Goal: Task Accomplishment & Management: Complete application form

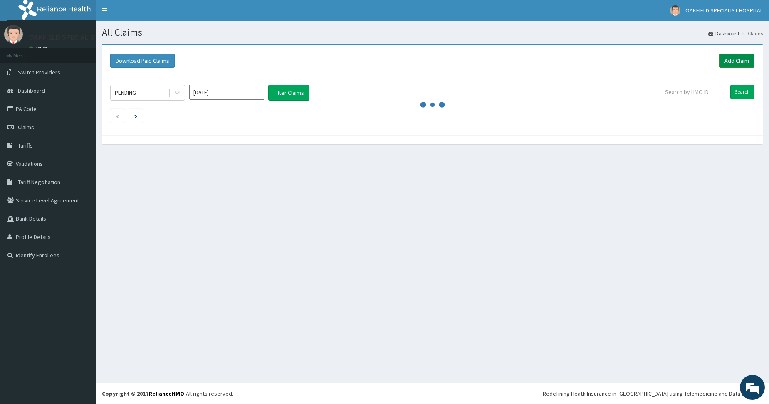
click at [731, 59] on link "Add Claim" at bounding box center [736, 61] width 35 height 14
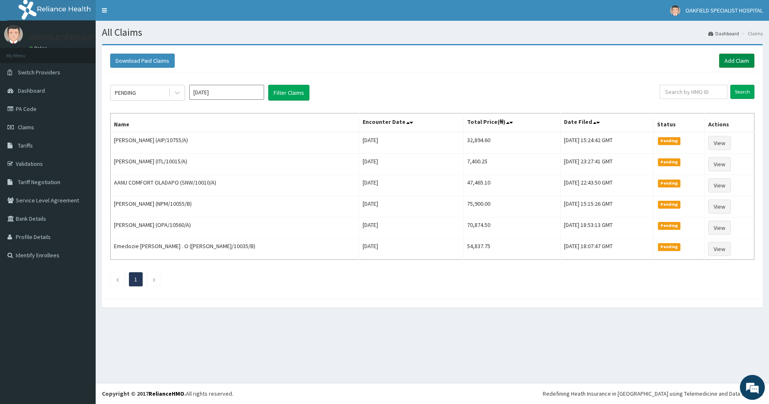
click at [732, 58] on link "Add Claim" at bounding box center [736, 61] width 35 height 14
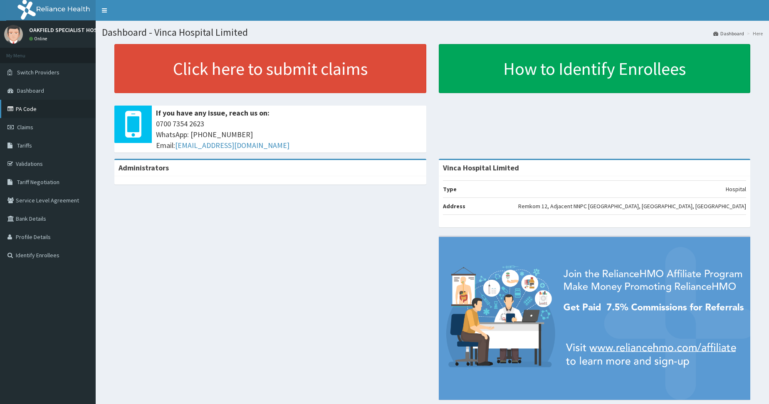
drag, startPoint x: 32, startPoint y: 109, endPoint x: 70, endPoint y: 114, distance: 38.5
click at [32, 109] on link "PA Code" at bounding box center [48, 109] width 96 height 18
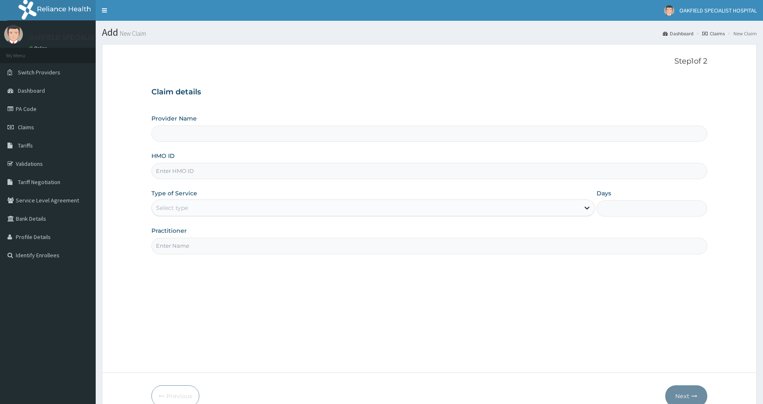
click at [180, 167] on input "HMO ID" at bounding box center [428, 171] width 555 height 16
paste input "SNW/10010/A"
type input "SNW/10010/A"
click at [166, 210] on div "Select type" at bounding box center [172, 208] width 32 height 8
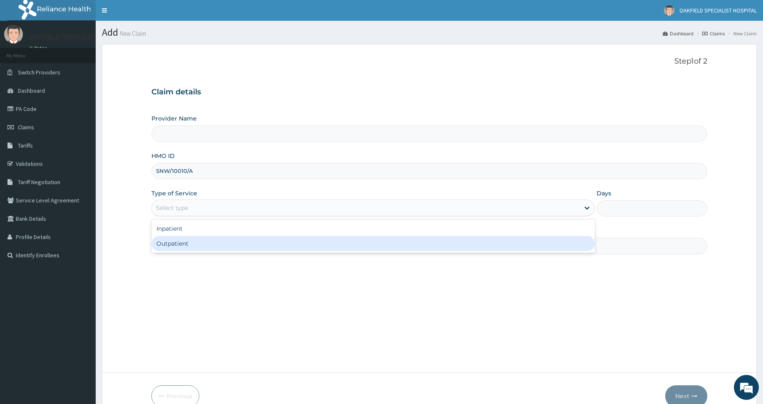
click at [179, 244] on div "Outpatient" at bounding box center [372, 243] width 443 height 15
type input "1"
type input "Vinca Hospital Limited"
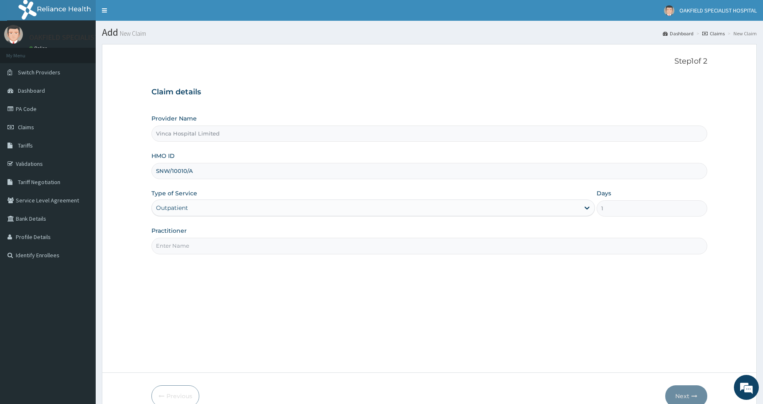
click at [179, 247] on input "Practitioner" at bounding box center [428, 246] width 555 height 16
type input "DR CHUKS"
click at [687, 391] on button "Next" at bounding box center [686, 396] width 42 height 22
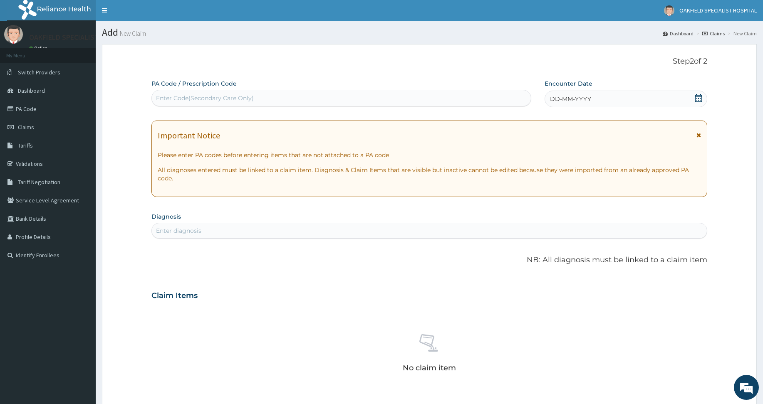
click at [189, 94] on div "Enter Code(Secondary Care Only)" at bounding box center [341, 97] width 379 height 13
click at [200, 102] on div "Enter Code(Secondary Care Only)" at bounding box center [205, 98] width 98 height 8
paste input "PA/B0DFF0"
type input "PA/B0DFF0"
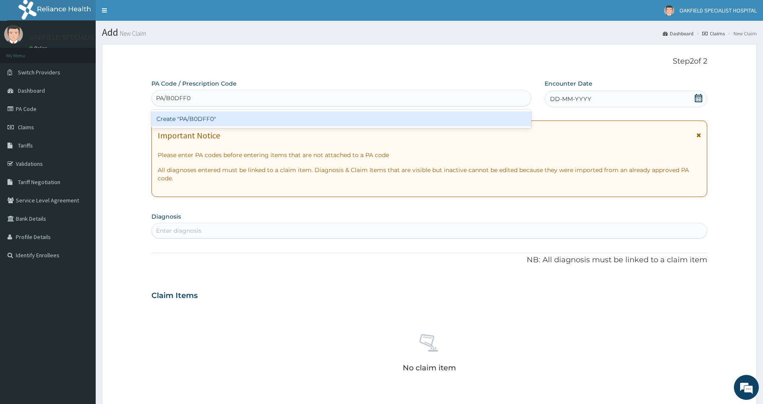
click at [188, 124] on div "Create "PA/B0DFF0"" at bounding box center [341, 118] width 380 height 15
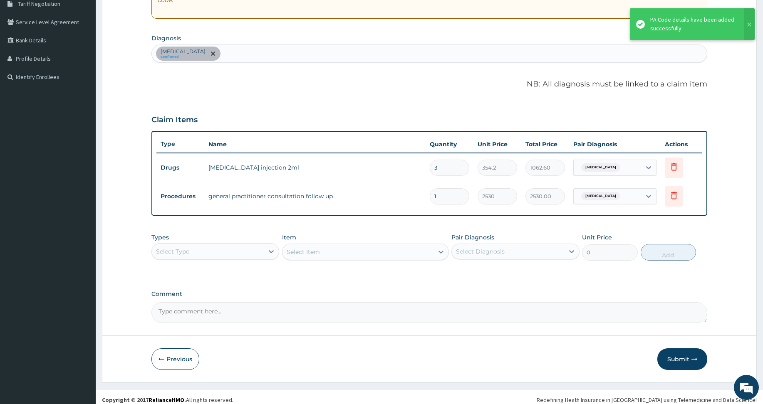
scroll to position [185, 0]
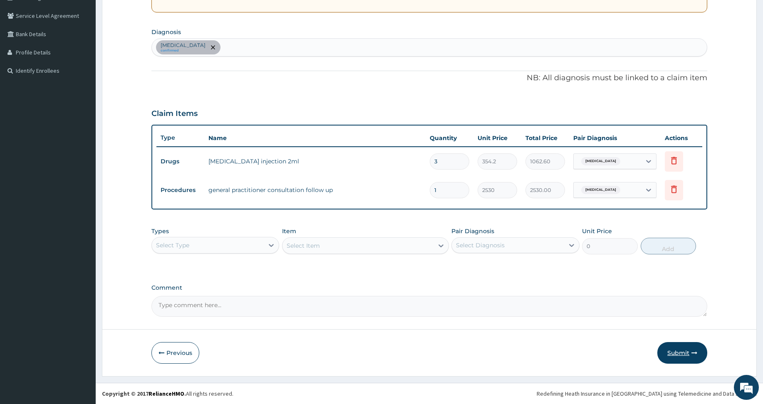
click at [670, 350] on button "Submit" at bounding box center [682, 353] width 50 height 22
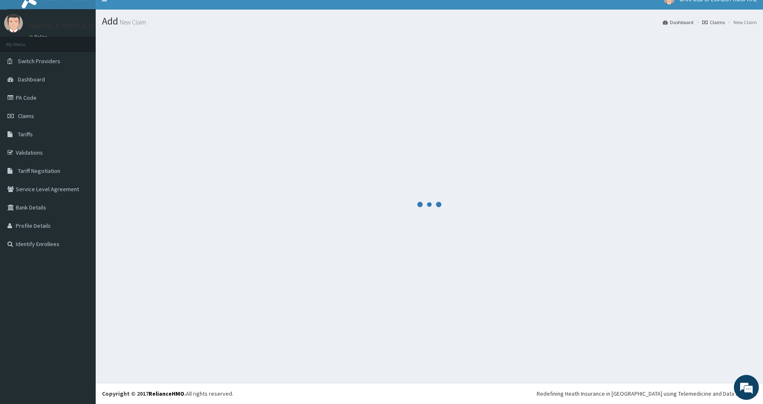
scroll to position [11, 0]
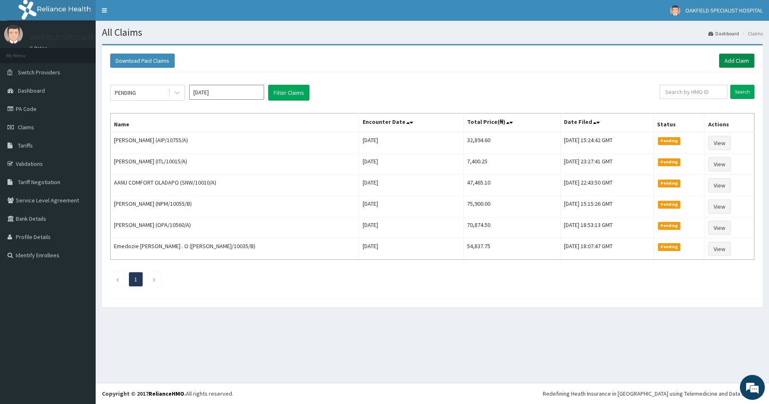
click at [726, 57] on link "Add Claim" at bounding box center [736, 61] width 35 height 14
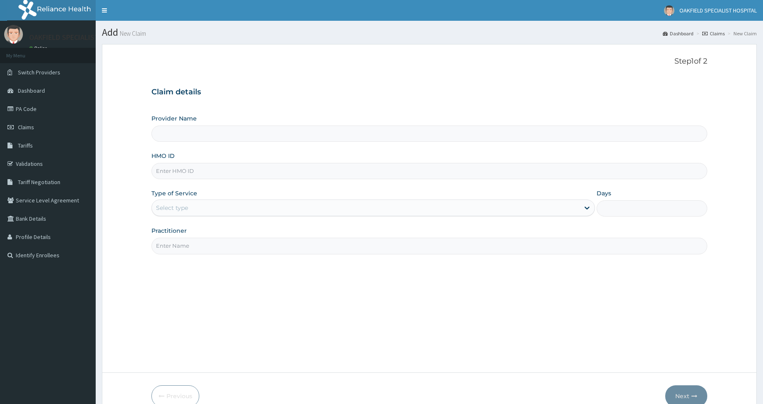
click at [179, 171] on input "HMO ID" at bounding box center [428, 171] width 555 height 16
paste input "RTM/10149/A"
type input "RTM/10149/A"
click at [170, 198] on div "Type of Service Select type" at bounding box center [372, 202] width 443 height 27
type input "Vinca Hospital Limited"
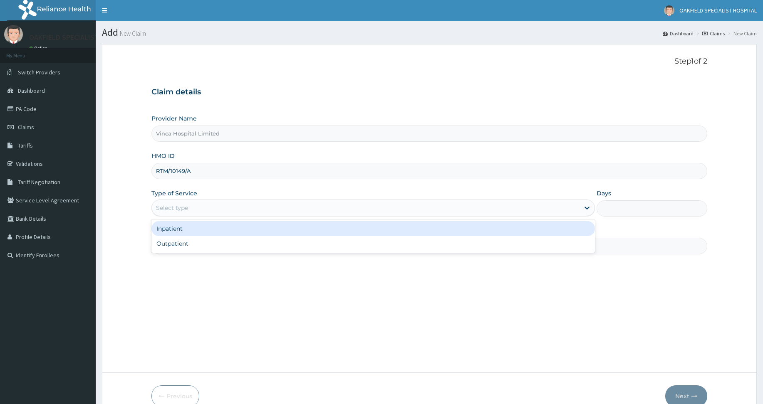
click at [169, 210] on div "Select type" at bounding box center [172, 208] width 32 height 8
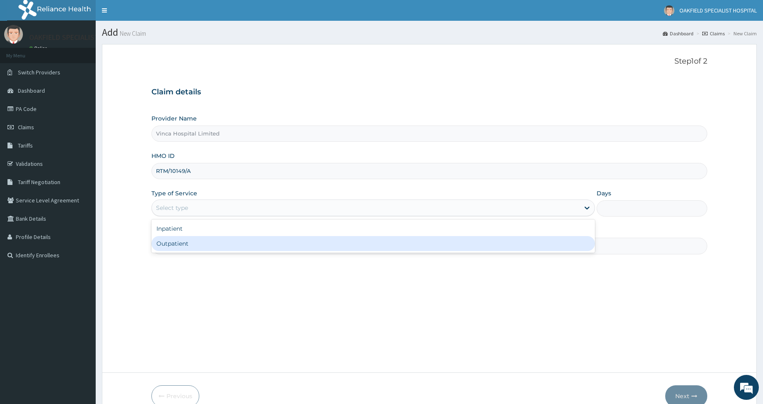
click at [179, 242] on div "Outpatient" at bounding box center [372, 243] width 443 height 15
type input "1"
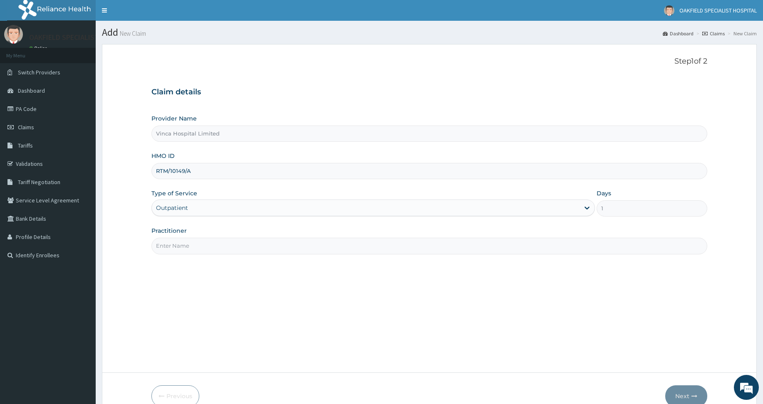
click at [178, 243] on input "Practitioner" at bounding box center [428, 246] width 555 height 16
type input "DR EFE"
click at [696, 394] on icon "button" at bounding box center [694, 396] width 6 height 6
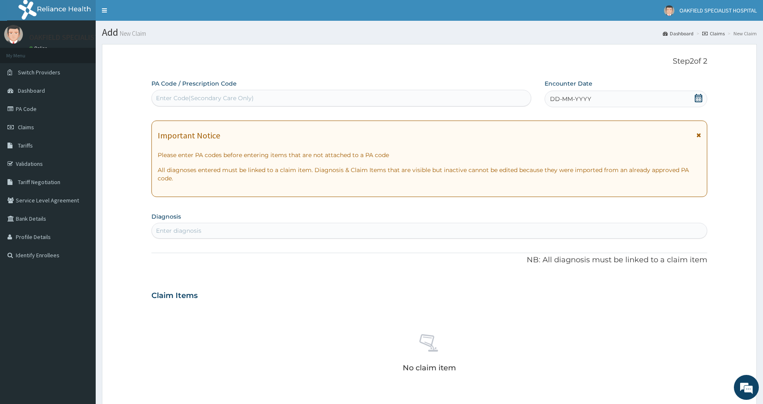
click at [234, 99] on div "Enter Code(Secondary Care Only)" at bounding box center [205, 98] width 98 height 8
paste input "PA/CDB6E2"
type input "PA/CDB6E2"
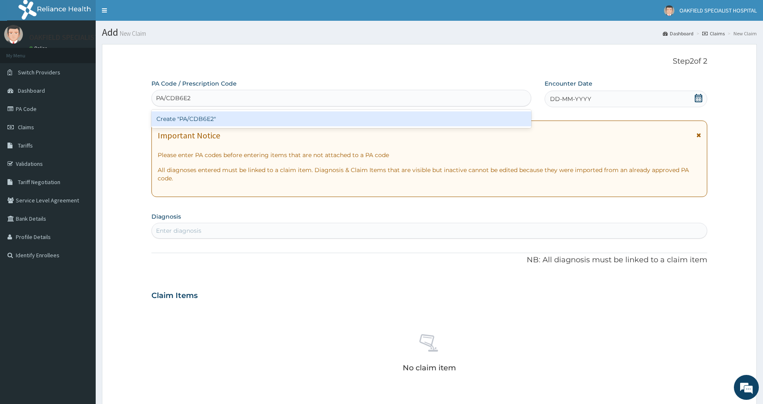
click at [199, 112] on div "Create "PA/CDB6E2"" at bounding box center [341, 118] width 380 height 15
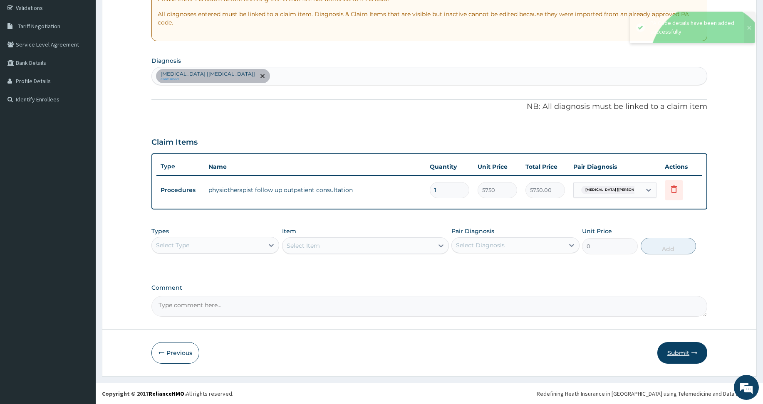
click at [669, 352] on button "Submit" at bounding box center [682, 353] width 50 height 22
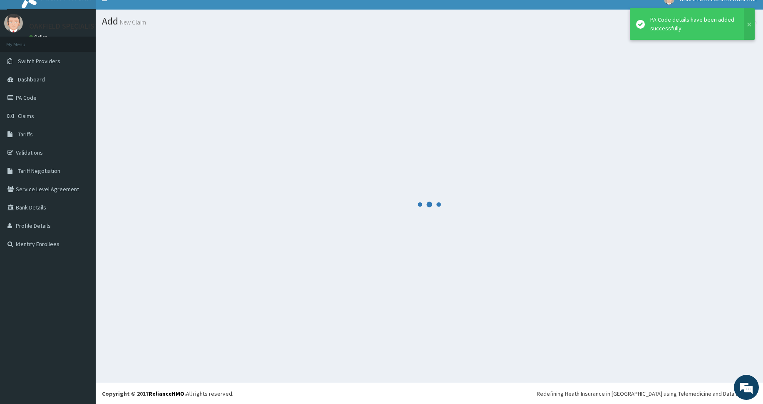
scroll to position [11, 0]
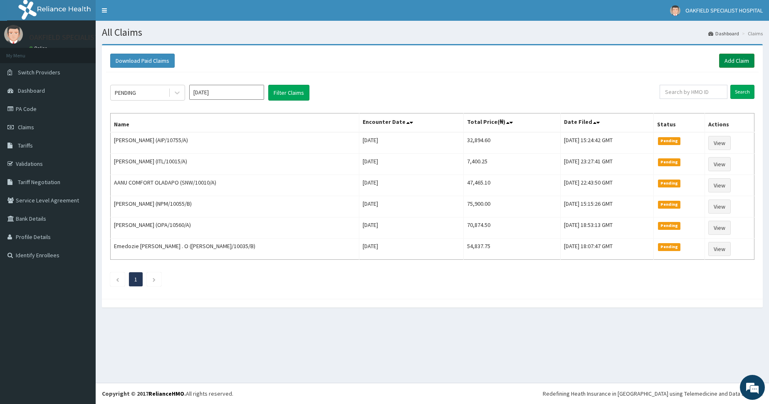
click at [742, 60] on link "Add Claim" at bounding box center [736, 61] width 35 height 14
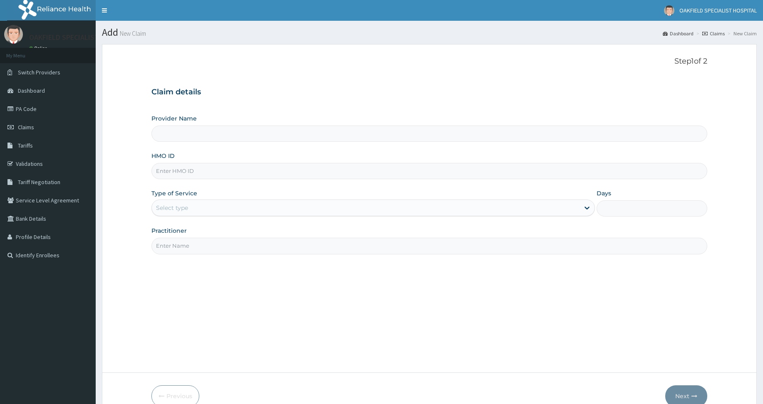
click at [175, 172] on input "HMO ID" at bounding box center [428, 171] width 555 height 16
paste input "TSH/10064/A"
type input "TSH/10064/A"
type input "Vinca Hospital Limited"
type input "TSH/10064/A"
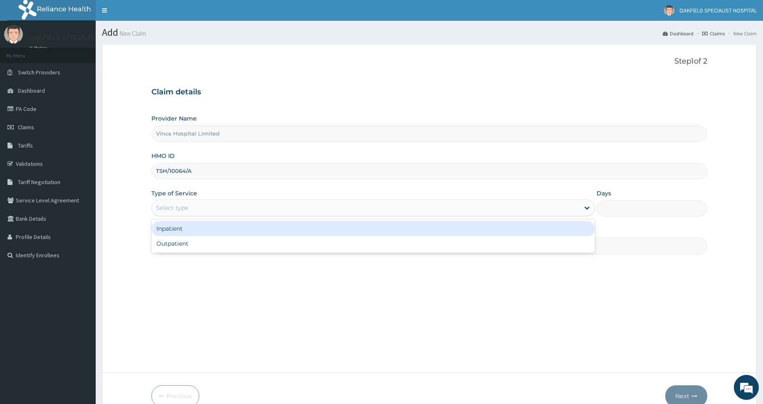
click at [173, 208] on div "Select type" at bounding box center [172, 208] width 32 height 8
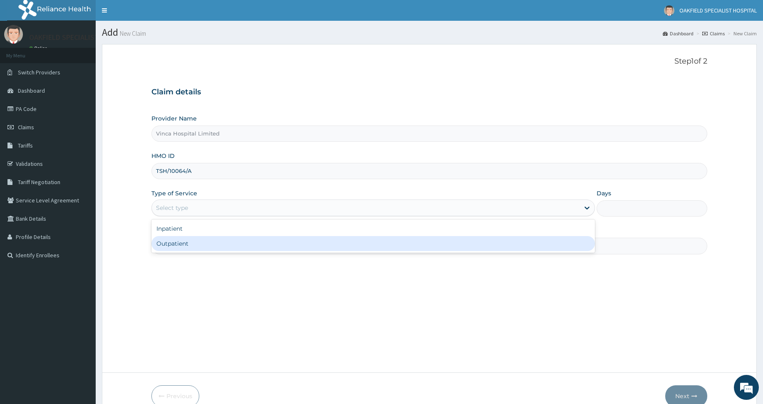
click at [170, 250] on div "Outpatient" at bounding box center [372, 243] width 443 height 15
type input "1"
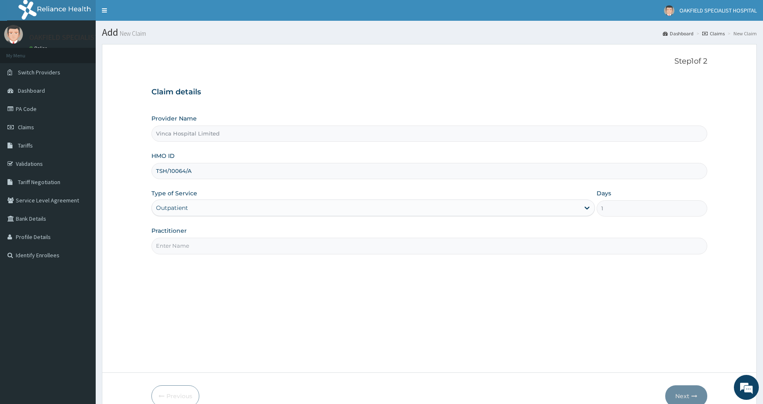
click at [171, 253] on input "Practitioner" at bounding box center [428, 246] width 555 height 16
type input "DR EFE"
click at [698, 393] on button "Next" at bounding box center [686, 396] width 42 height 22
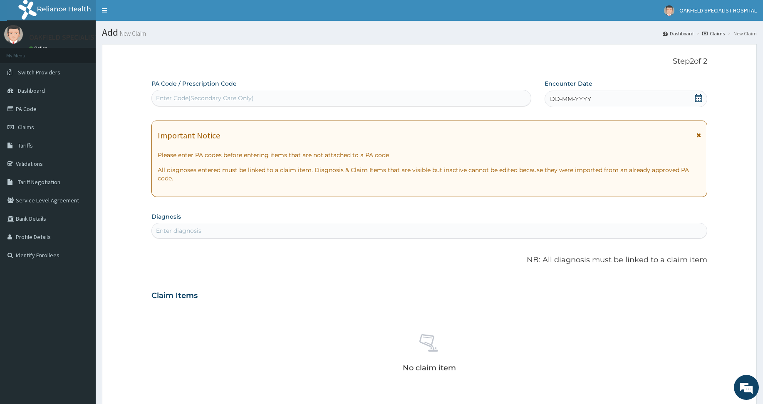
click at [176, 101] on div "Enter Code(Secondary Care Only)" at bounding box center [205, 98] width 98 height 8
paste input "PA/3F5011"
type input "PA/3F5011"
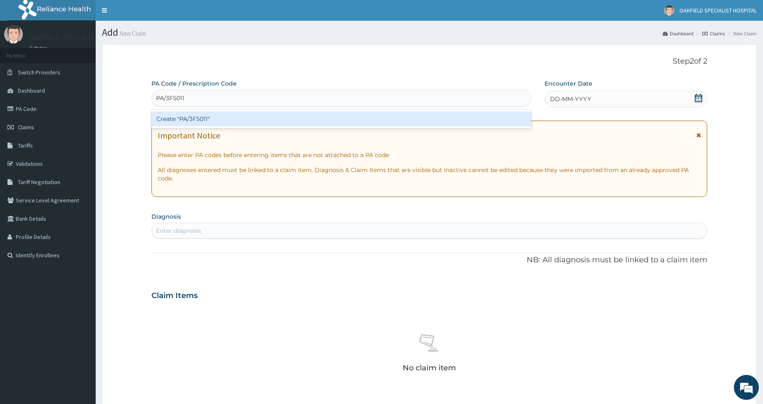
click at [193, 118] on div "Create "PA/3F5011"" at bounding box center [341, 118] width 380 height 15
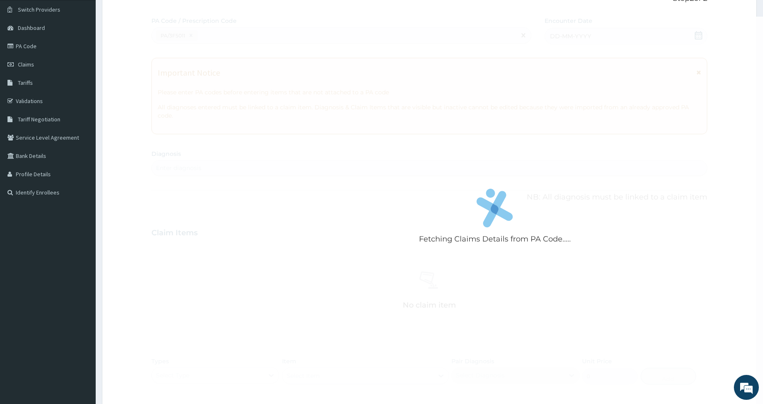
scroll to position [83, 0]
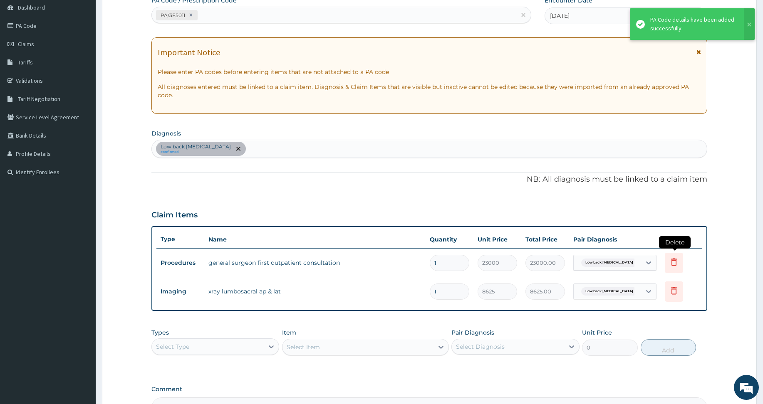
click at [669, 267] on icon at bounding box center [674, 262] width 10 height 10
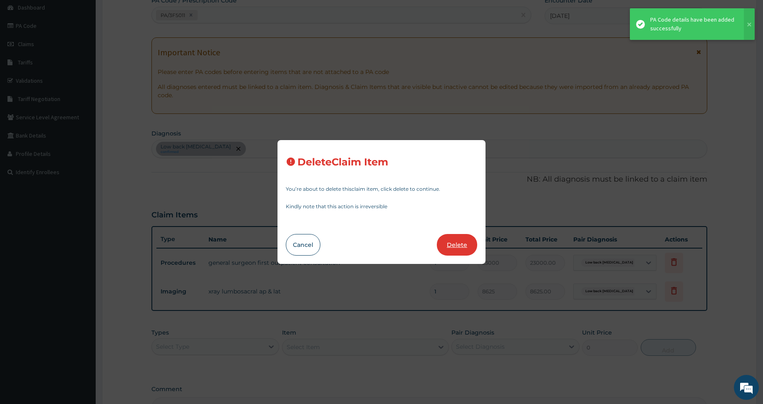
click at [452, 242] on button "Delete" at bounding box center [457, 245] width 40 height 22
type input "8625"
type input "8625.00"
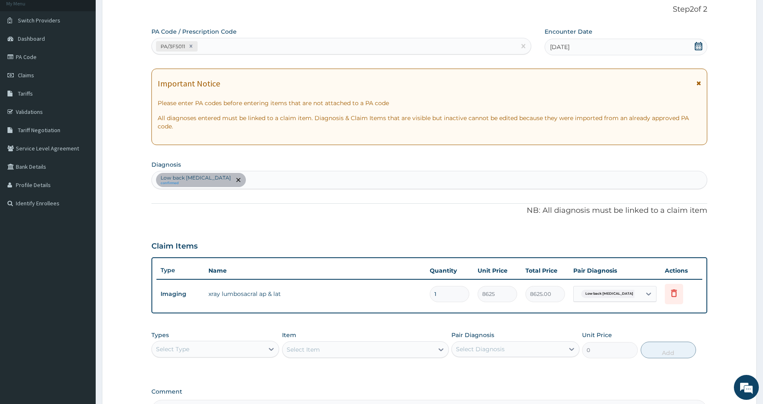
scroll to position [0, 0]
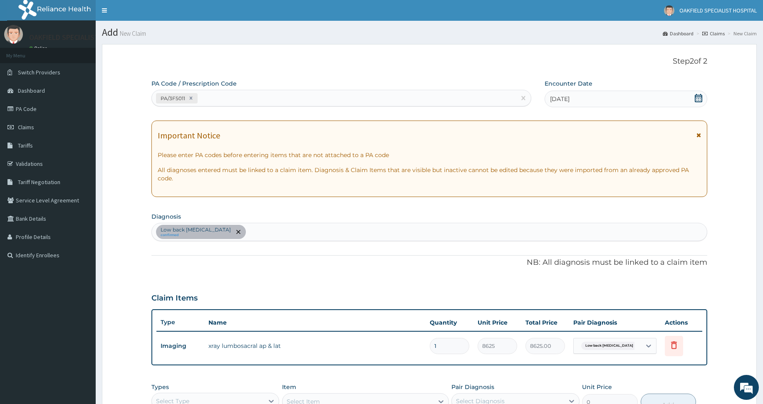
click at [241, 100] on div "PA/3F5011" at bounding box center [334, 98] width 364 height 14
paste input "PA/0C9925"
type input "PA/0C9925"
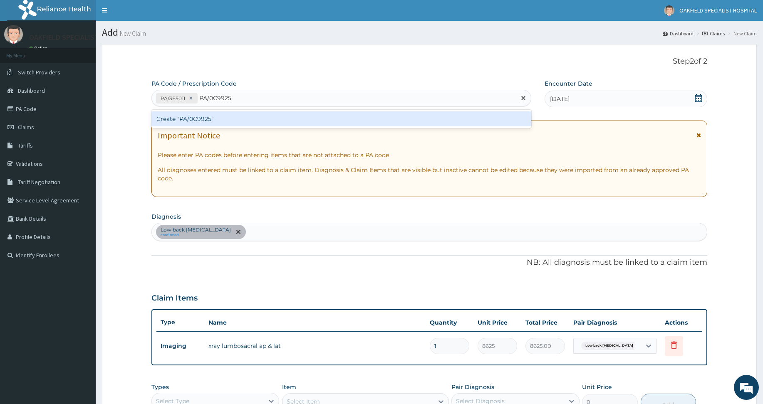
click at [205, 117] on div "Create "PA/0C9925"" at bounding box center [341, 118] width 380 height 15
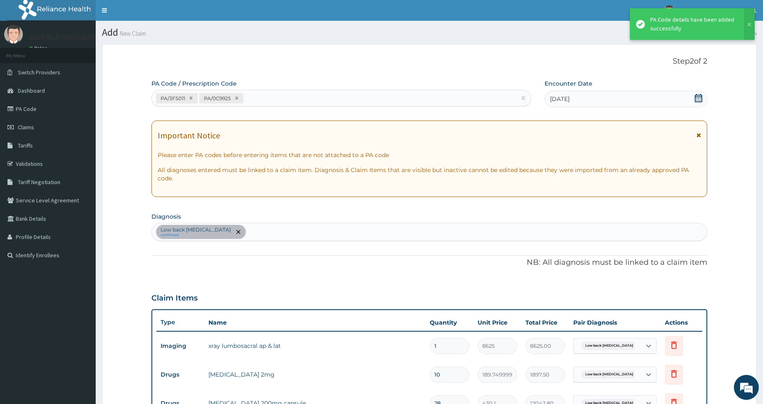
scroll to position [230, 0]
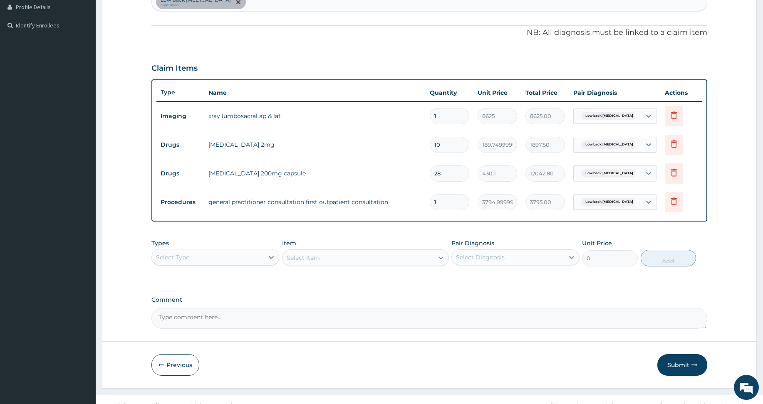
click at [660, 370] on button "Submit" at bounding box center [682, 365] width 50 height 22
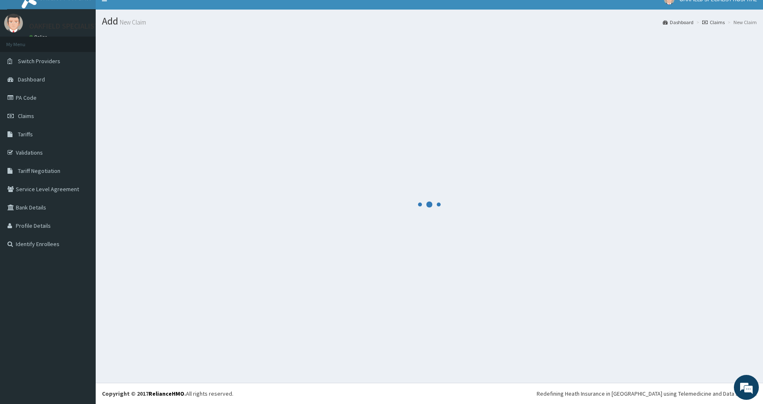
scroll to position [11, 0]
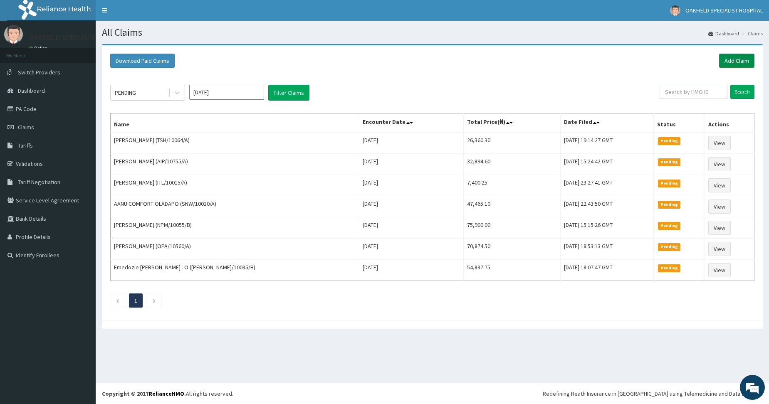
click at [734, 62] on link "Add Claim" at bounding box center [736, 61] width 35 height 14
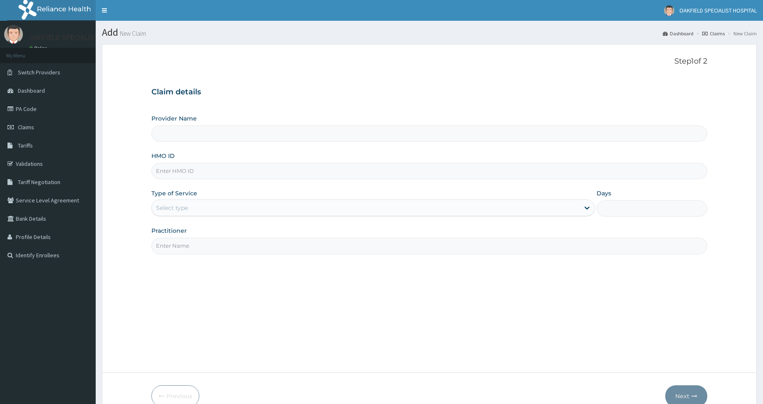
click at [182, 174] on input "HMO ID" at bounding box center [428, 171] width 555 height 16
paste input "NIT/10017/B"
type input "NIT/10017/B"
type input "Vinca Hospital Limited"
type input "NIT/10017/B"
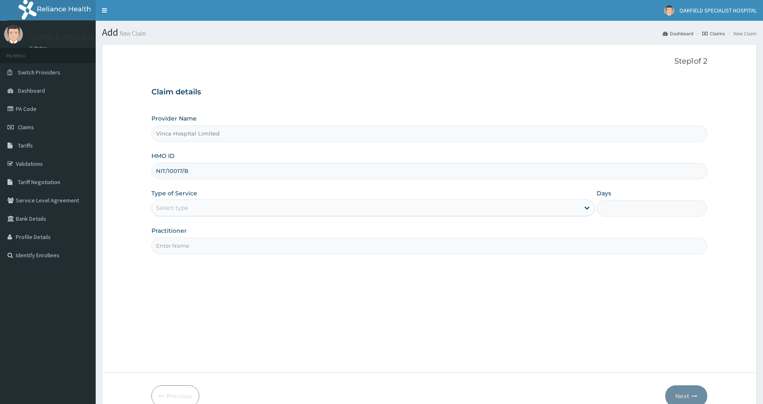
click at [188, 207] on div "Select type" at bounding box center [365, 207] width 427 height 13
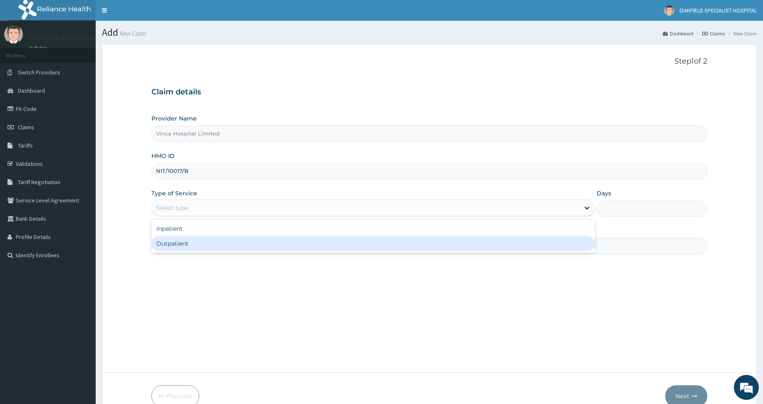
click at [187, 250] on div "Outpatient" at bounding box center [372, 243] width 443 height 15
type input "1"
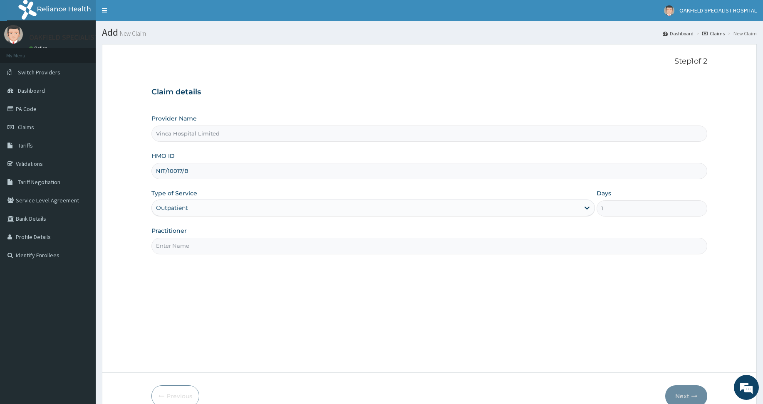
click at [187, 250] on input "Practitioner" at bounding box center [428, 246] width 555 height 16
type input "DR EFE"
click at [682, 391] on button "Next" at bounding box center [686, 396] width 42 height 22
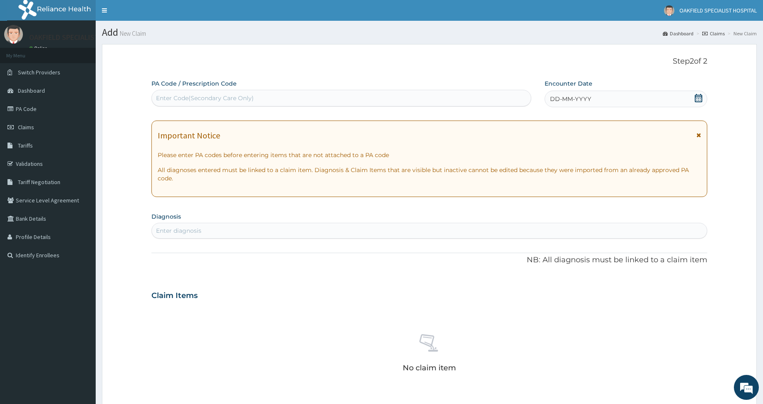
click at [218, 99] on div "Enter Code(Secondary Care Only)" at bounding box center [205, 98] width 98 height 8
paste input "PA/594924"
type input "PA/594924"
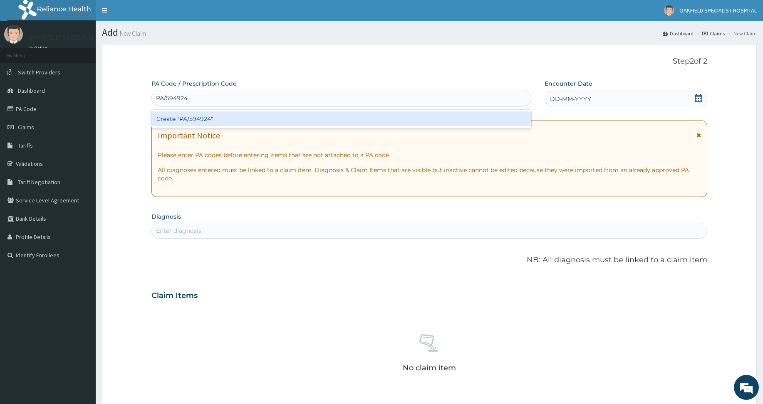
click at [220, 121] on div "Create "PA/594924"" at bounding box center [341, 118] width 380 height 15
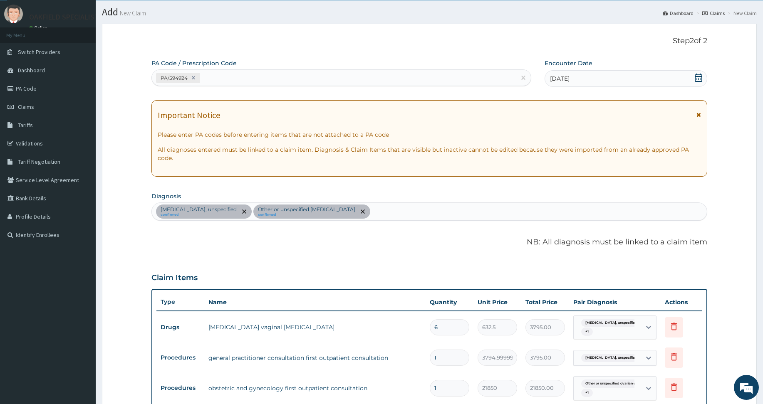
scroll to position [13, 0]
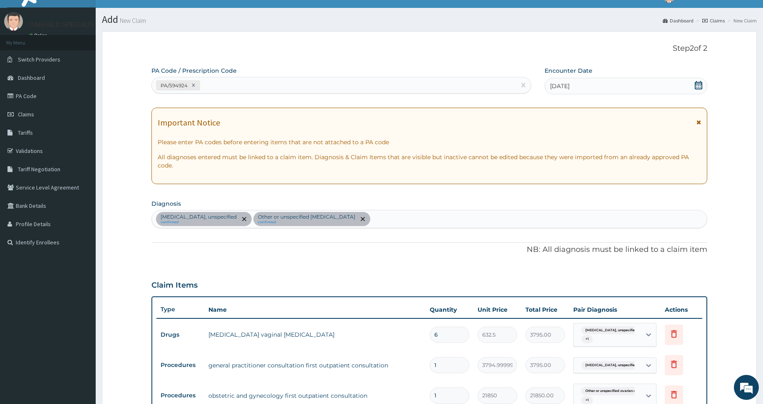
click at [225, 83] on div "PA/594924" at bounding box center [334, 86] width 364 height 14
paste input "PA/06023A"
type input "PA/06023A"
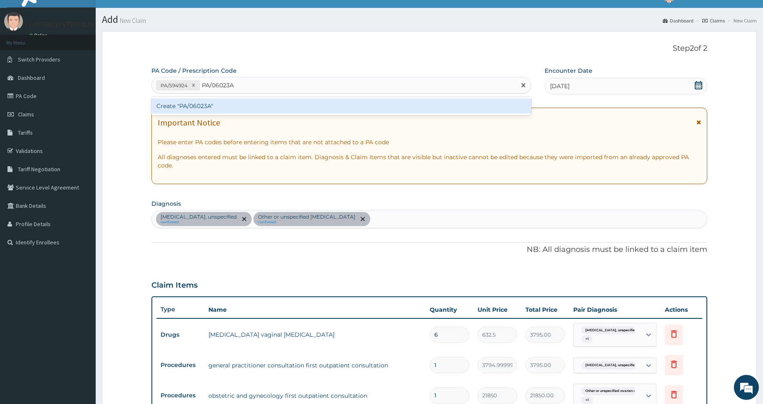
click at [219, 106] on div "Create "PA/06023A"" at bounding box center [341, 106] width 380 height 15
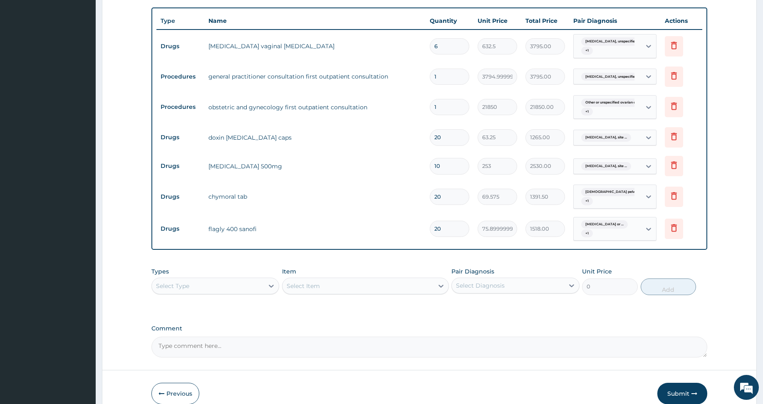
scroll to position [303, 0]
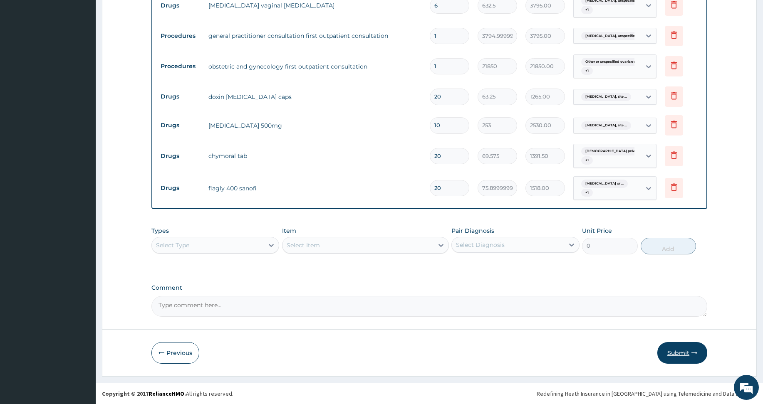
click at [666, 351] on button "Submit" at bounding box center [682, 353] width 50 height 22
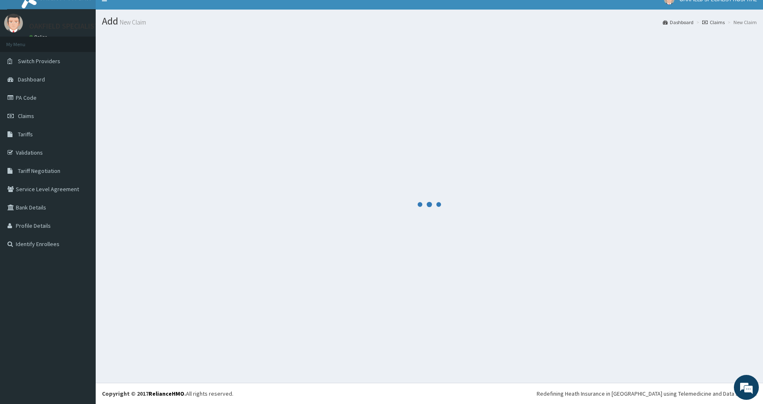
scroll to position [11, 0]
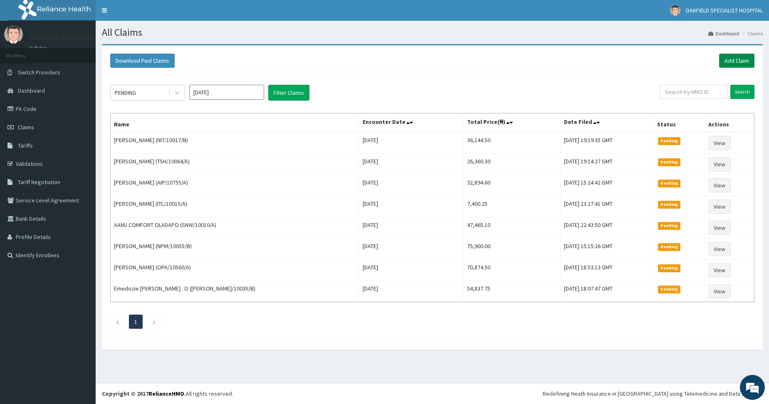
click at [743, 62] on link "Add Claim" at bounding box center [736, 61] width 35 height 14
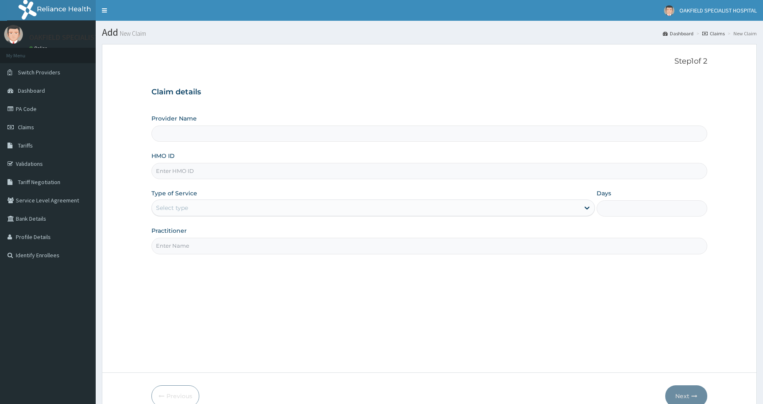
click at [194, 171] on input "HMO ID" at bounding box center [428, 171] width 555 height 16
paste input "ANS/10072/A"
type input "ANS/10072/A"
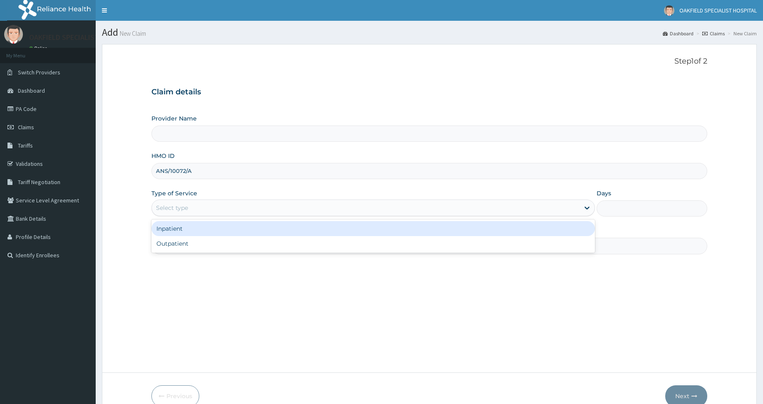
type input "Vinca Hospital Limited"
click at [178, 213] on div "Select type" at bounding box center [365, 207] width 427 height 13
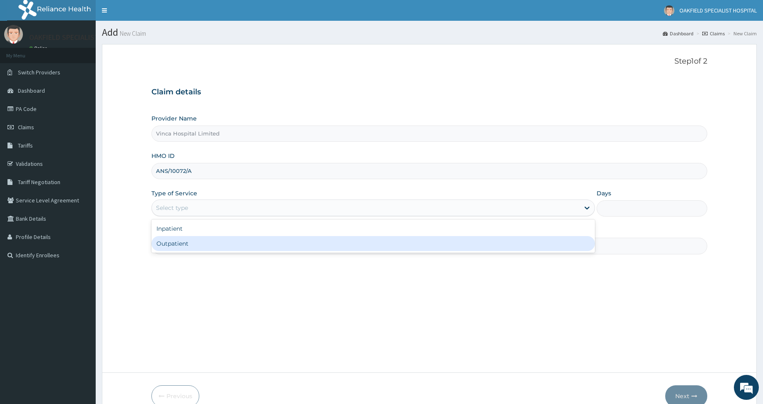
click at [172, 245] on div "Outpatient" at bounding box center [372, 243] width 443 height 15
type input "1"
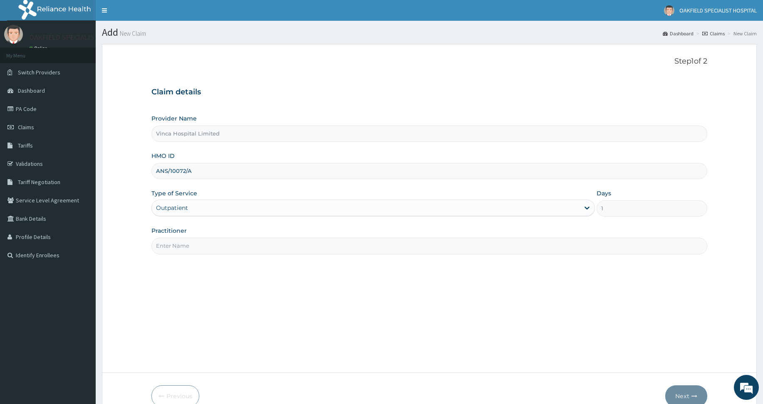
click at [180, 251] on input "Practitioner" at bounding box center [428, 246] width 555 height 16
type input "DR EFE"
click at [684, 393] on button "Next" at bounding box center [686, 396] width 42 height 22
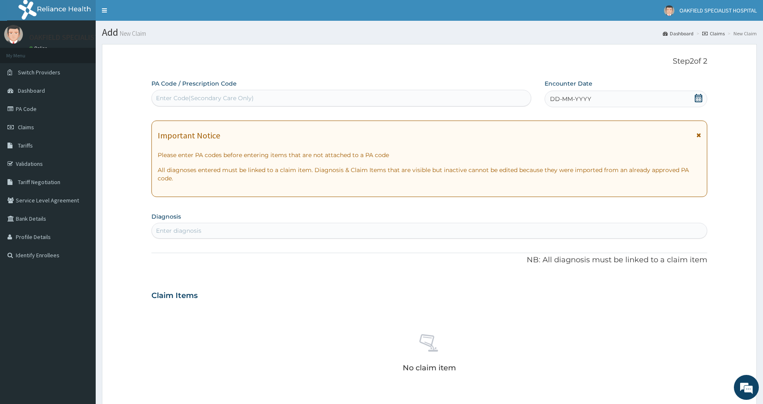
click at [197, 97] on div "Enter Code(Secondary Care Only)" at bounding box center [205, 98] width 98 height 8
paste input "PA/C4D8E4"
type input "PA/C4D8E4"
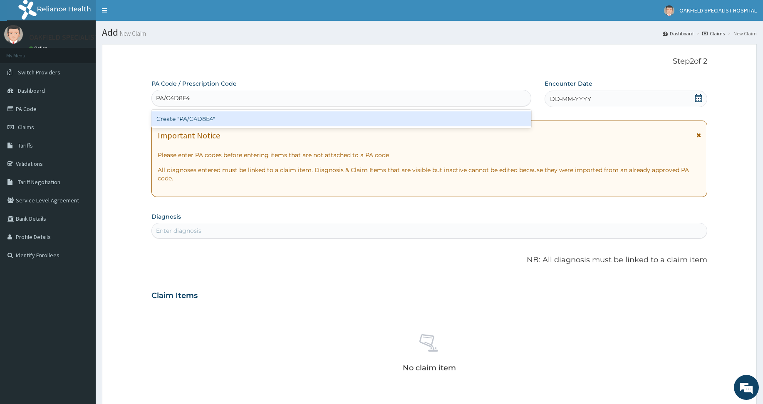
click at [237, 117] on div "Create "PA/C4D8E4"" at bounding box center [341, 118] width 380 height 15
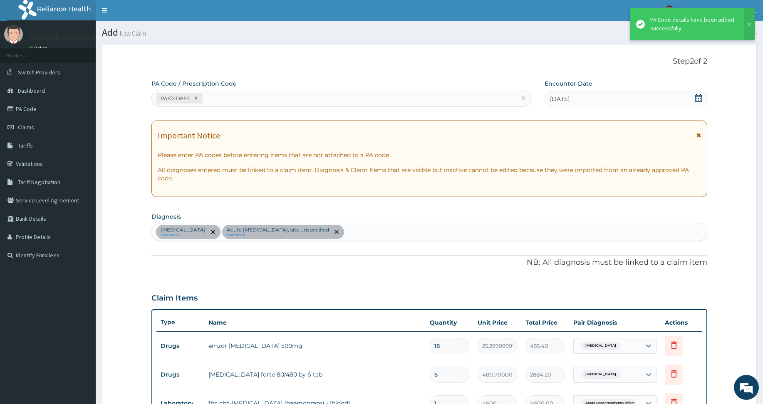
scroll to position [259, 0]
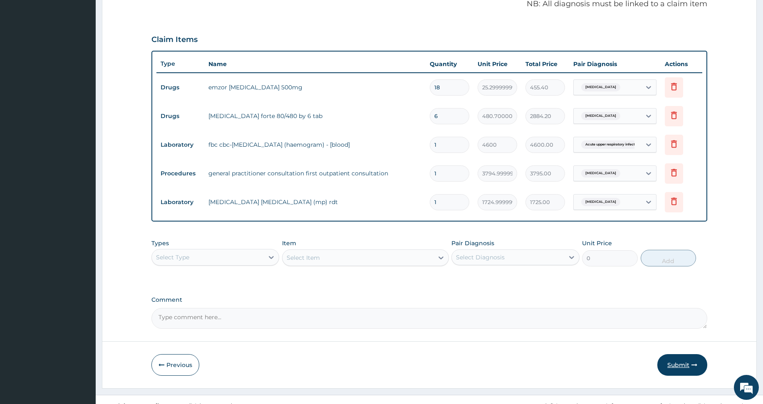
click at [676, 362] on button "Submit" at bounding box center [682, 365] width 50 height 22
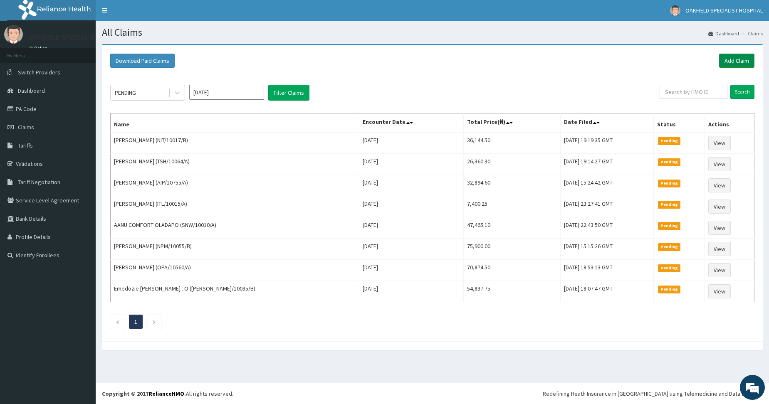
click at [731, 61] on link "Add Claim" at bounding box center [736, 61] width 35 height 14
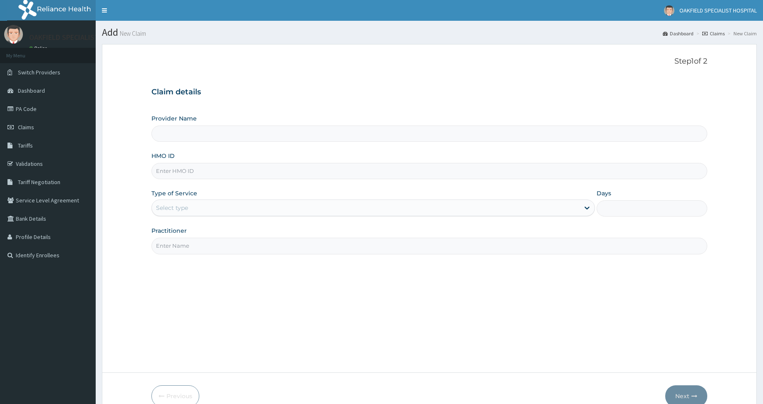
click at [166, 176] on input "HMO ID" at bounding box center [428, 171] width 555 height 16
paste input "[PERSON_NAME]/10035/A"
type input "[PERSON_NAME]/10035/A"
click at [173, 217] on div "Provider Name HMO ID [PERSON_NAME]/10035/A Type of Service Select type Days Pra…" at bounding box center [428, 184] width 555 height 140
type input "Vinca Hospital Limited"
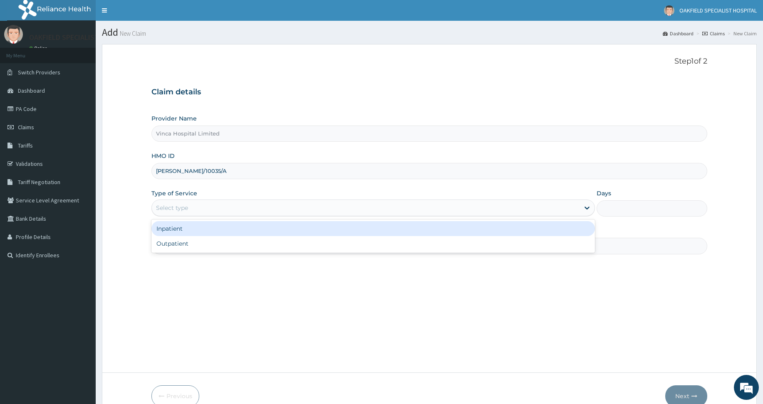
click at [178, 210] on div "Select type" at bounding box center [172, 208] width 32 height 8
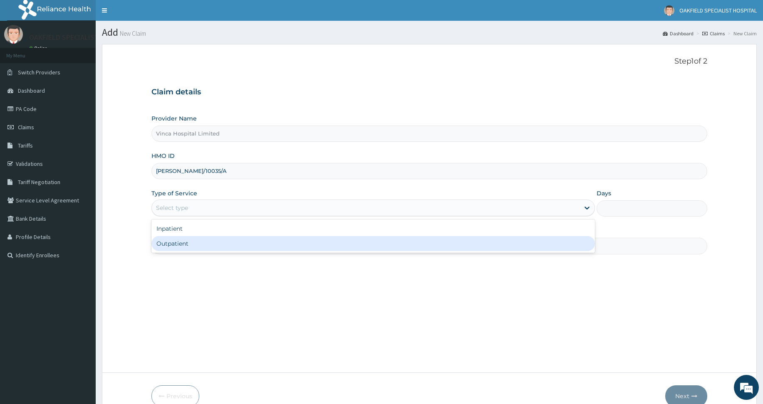
click at [168, 247] on div "Outpatient" at bounding box center [372, 243] width 443 height 15
type input "1"
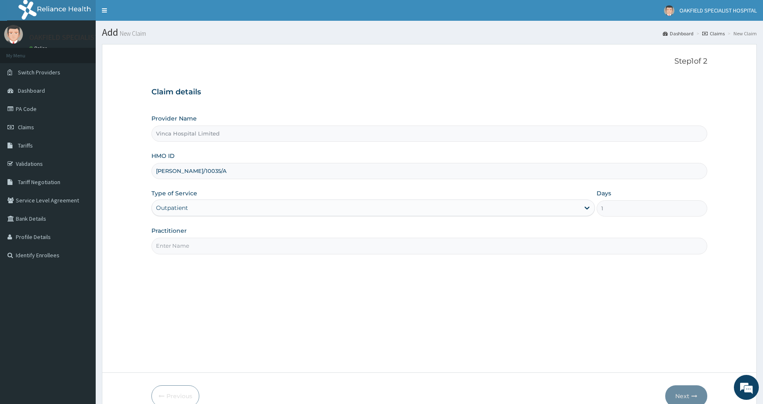
click at [168, 247] on input "Practitioner" at bounding box center [428, 246] width 555 height 16
type input "DR EFE"
click at [685, 397] on button "Next" at bounding box center [686, 396] width 42 height 22
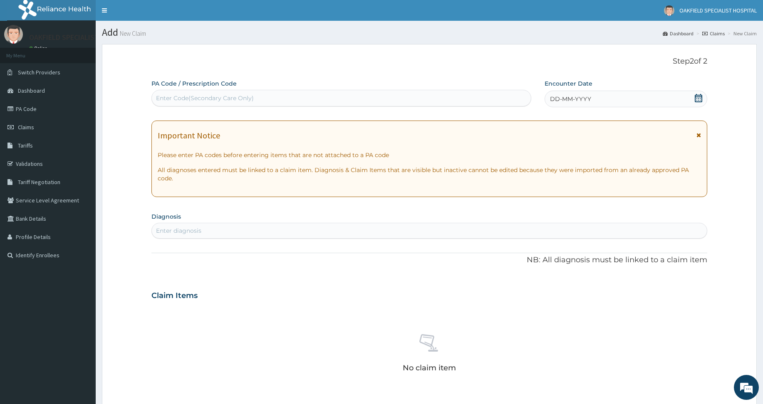
click at [215, 95] on div "Enter Code(Secondary Care Only)" at bounding box center [205, 98] width 98 height 8
paste input "PA/F3E2BB"
type input "PA/F3E2BB"
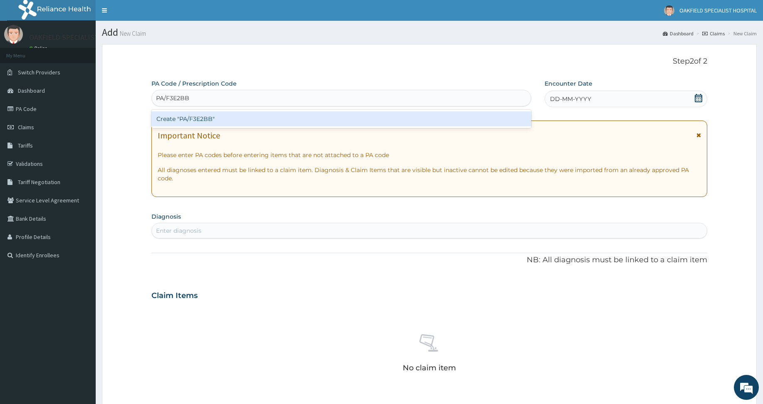
click at [220, 123] on div "Create "PA/F3E2BB"" at bounding box center [341, 118] width 380 height 15
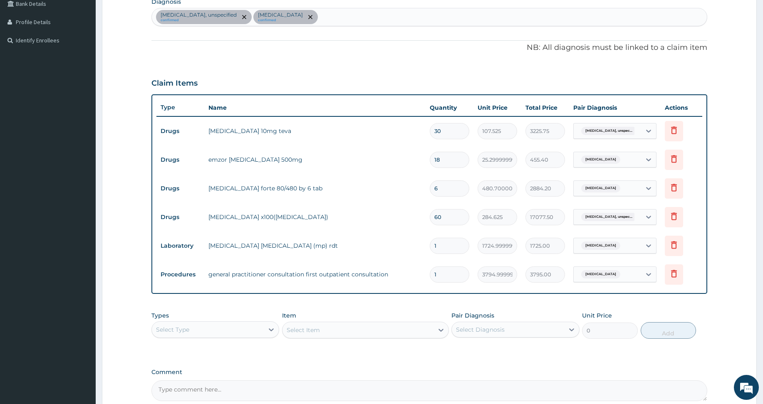
scroll to position [204, 0]
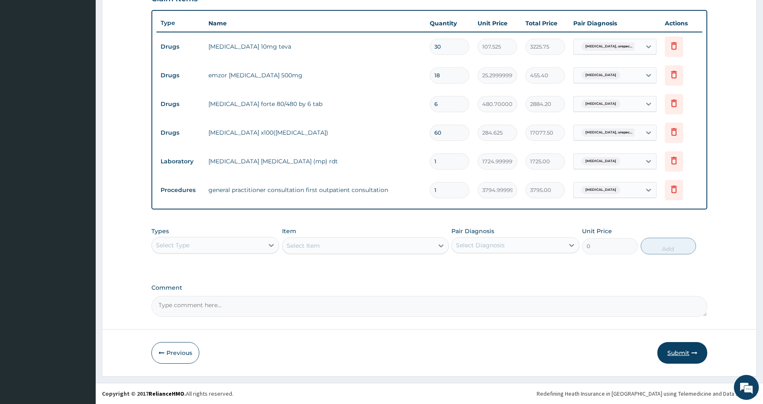
click at [677, 346] on button "Submit" at bounding box center [682, 353] width 50 height 22
